Goal: Task Accomplishment & Management: Complete application form

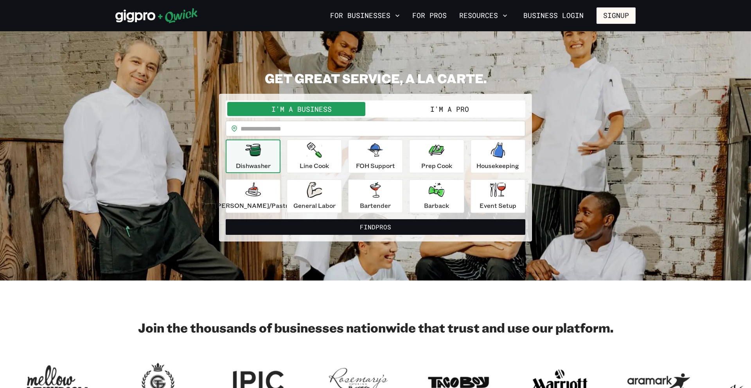
click at [442, 111] on button "I'm a Pro" at bounding box center [450, 109] width 148 height 14
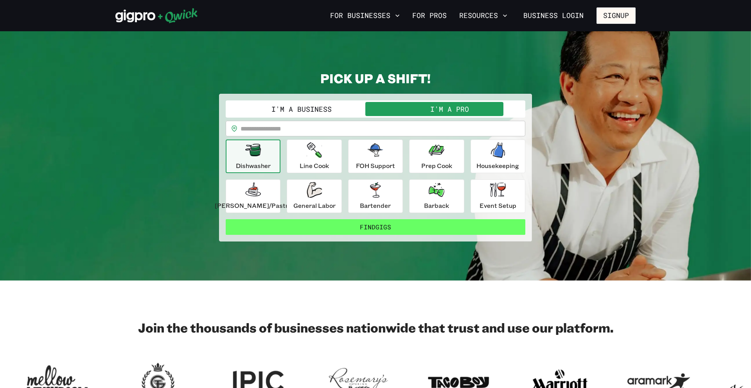
click at [368, 230] on button "Find Gigs" at bounding box center [376, 227] width 300 height 16
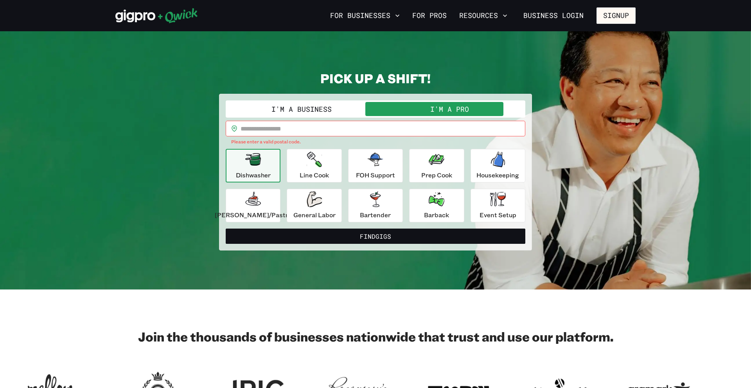
click at [300, 126] on input "text" at bounding box center [383, 129] width 285 height 16
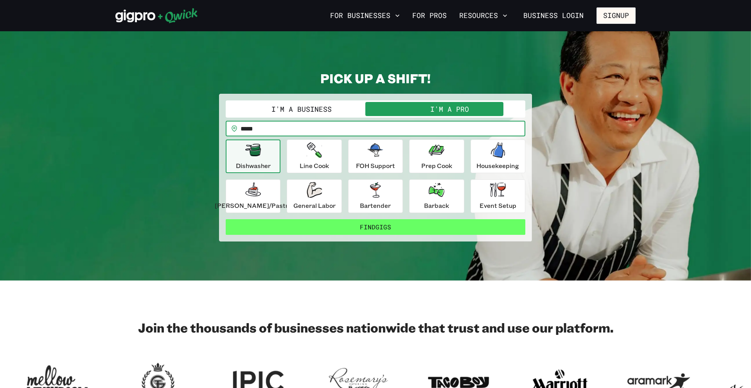
type input "*****"
click at [367, 229] on button "Find Gigs" at bounding box center [376, 227] width 300 height 16
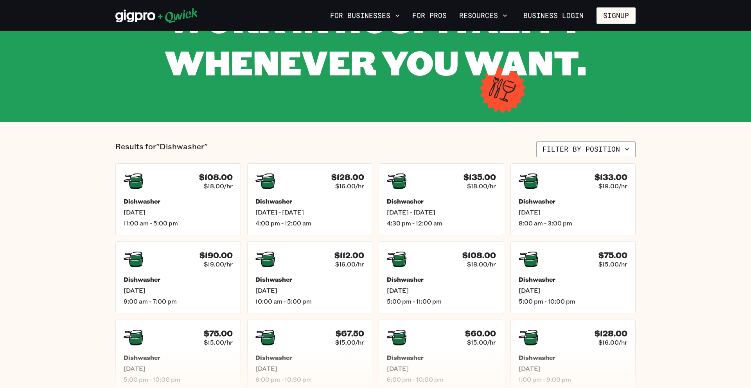
scroll to position [88, 0]
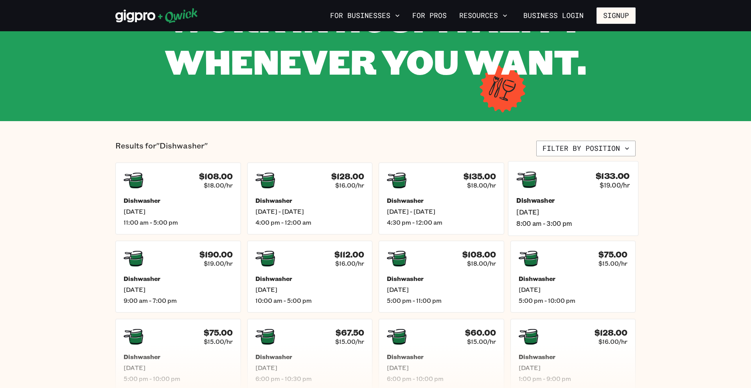
click at [569, 206] on div "Dishwasher [DATE] 8:00 am - 3:00 pm" at bounding box center [572, 212] width 113 height 31
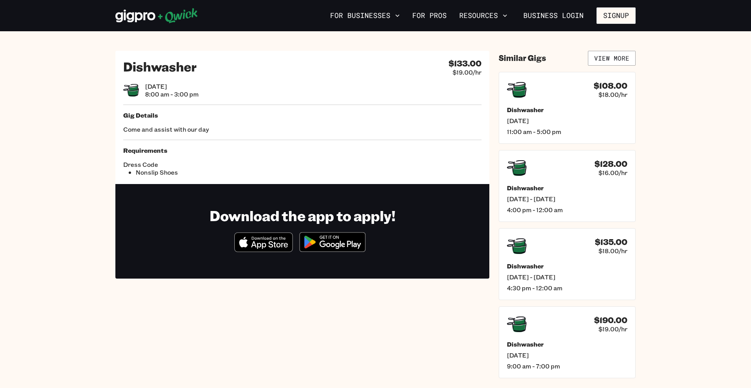
scroll to position [2, 0]
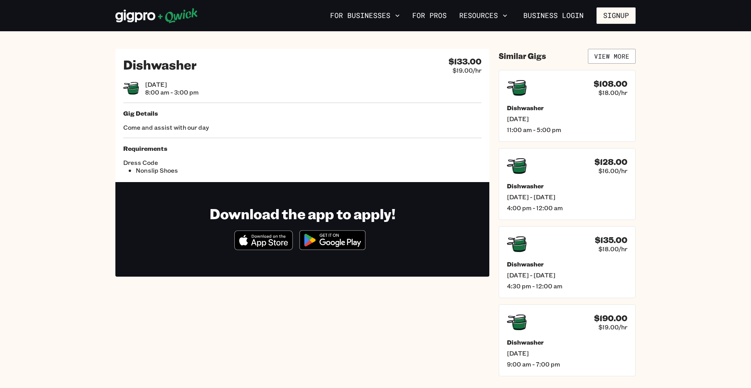
click at [155, 18] on icon at bounding box center [156, 16] width 83 height 16
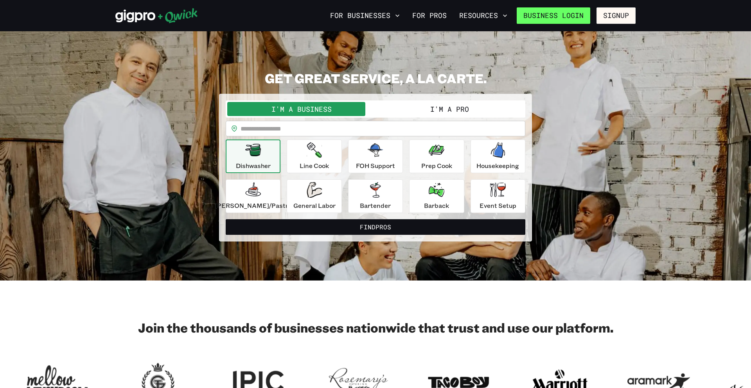
click at [546, 16] on link "Business Login" at bounding box center [554, 15] width 74 height 16
